Goal: Information Seeking & Learning: Learn about a topic

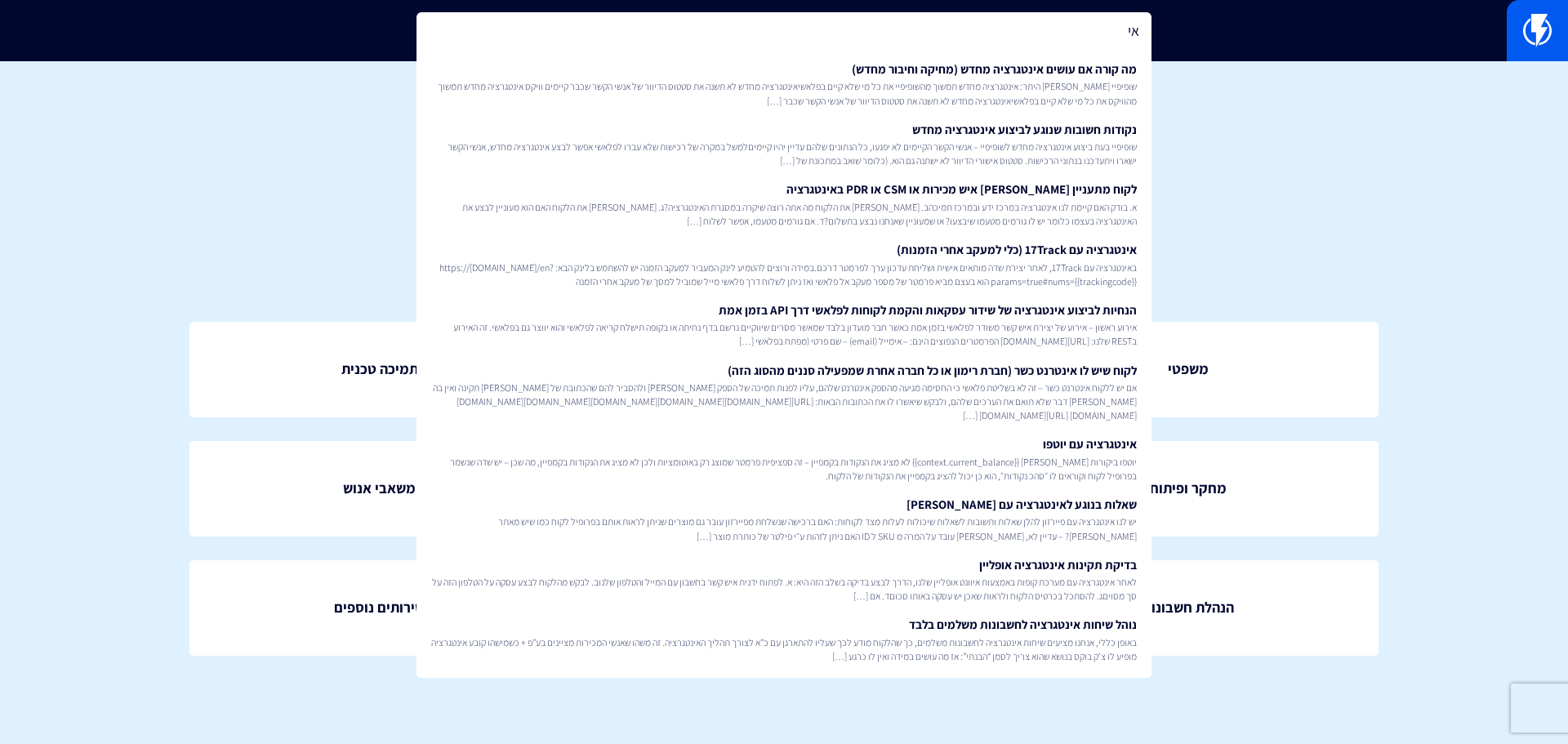
type input "א"
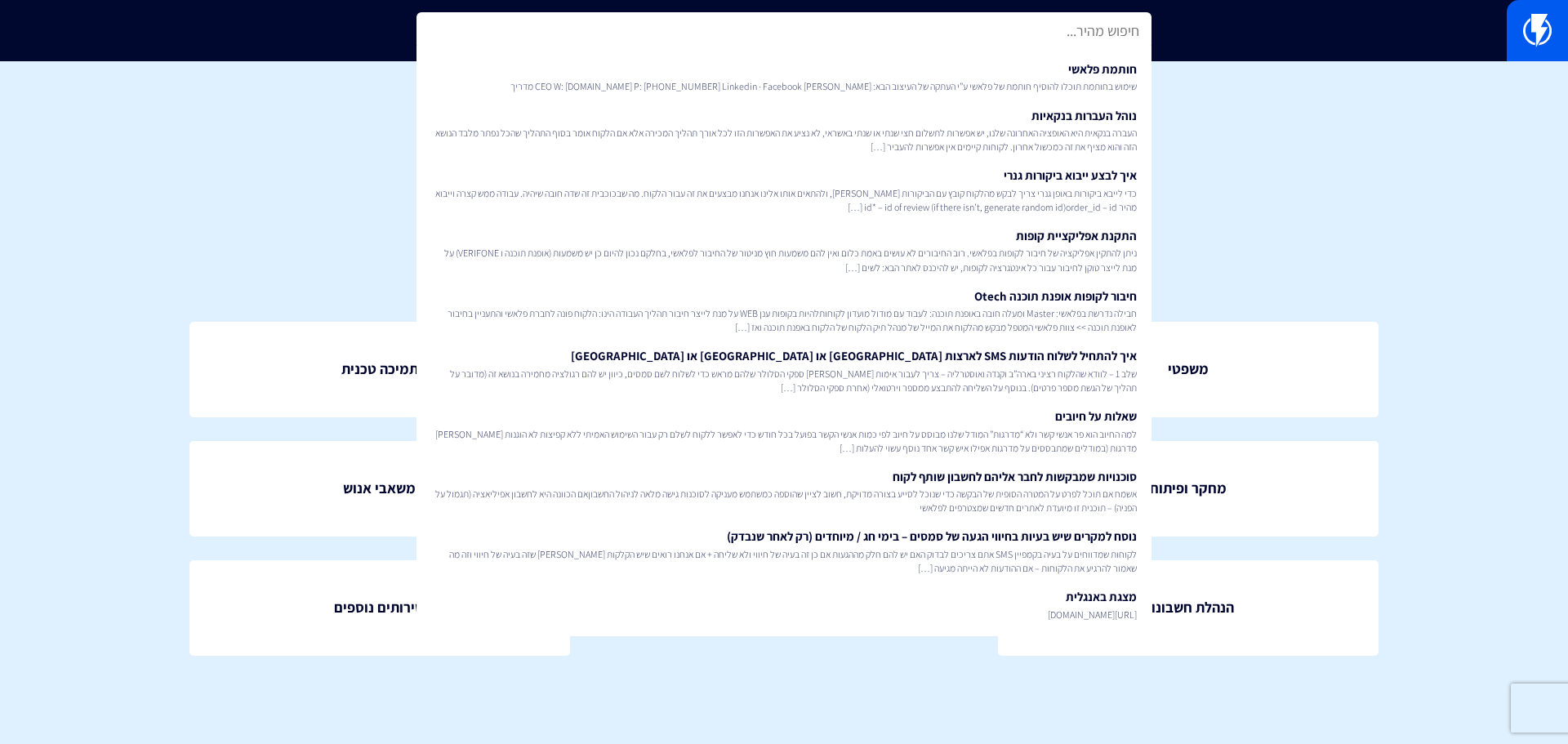
click at [1540, 98] on h1 "מנהל ידע ארגוני" at bounding box center [784, 102] width 1520 height 33
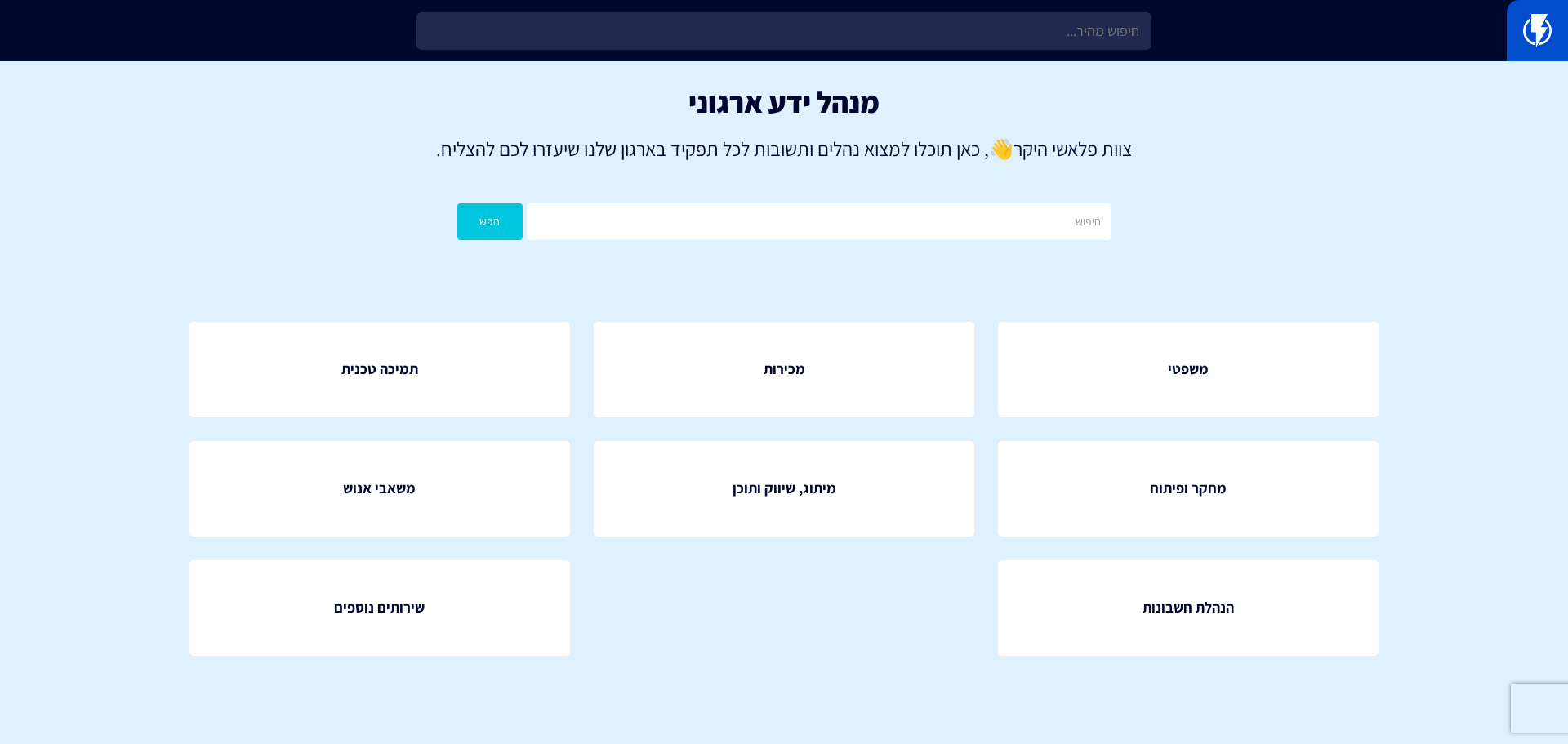
click at [1546, 59] on link at bounding box center [1537, 30] width 61 height 61
